Goal: Task Accomplishment & Management: Manage account settings

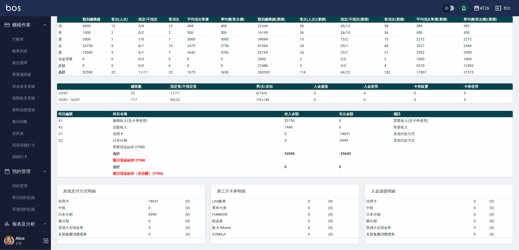
scroll to position [102, 0]
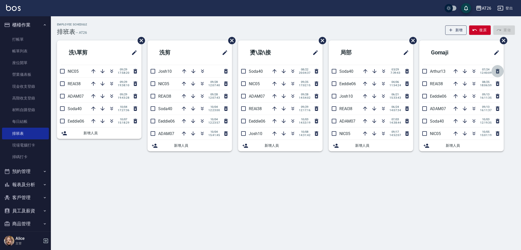
click at [499, 71] on icon "button" at bounding box center [498, 71] width 4 height 5
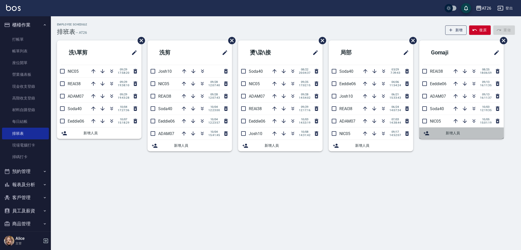
click at [457, 134] on span "新增人員" at bounding box center [473, 133] width 54 height 5
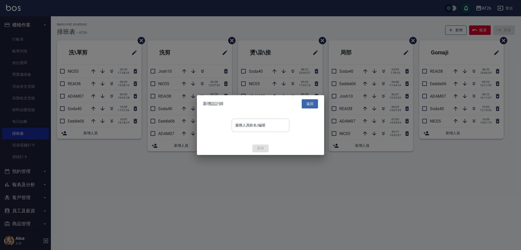
click at [273, 126] on input "服務人員姓名/編號" at bounding box center [260, 125] width 53 height 9
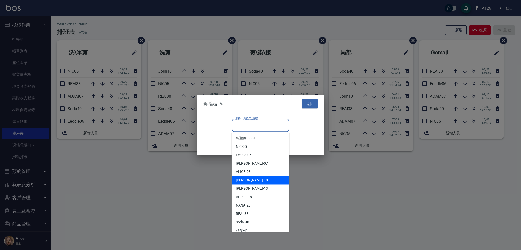
click at [258, 181] on div "Josh -10" at bounding box center [261, 180] width 58 height 8
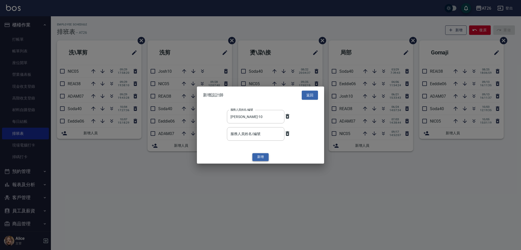
click at [258, 160] on button "新增" at bounding box center [260, 157] width 16 height 8
